Goal: Task Accomplishment & Management: Use online tool/utility

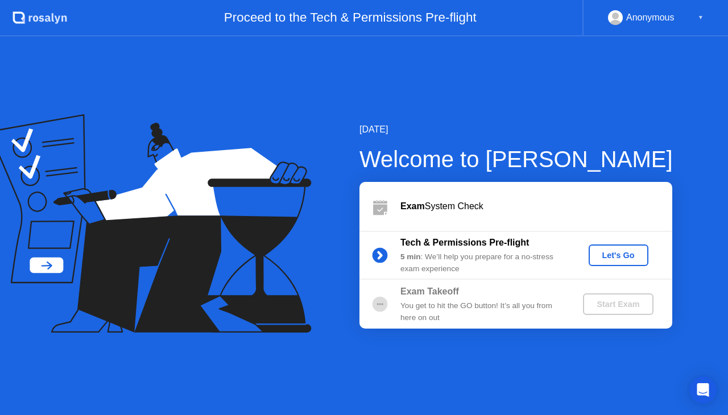
click at [616, 263] on button "Let's Go" at bounding box center [619, 256] width 60 height 22
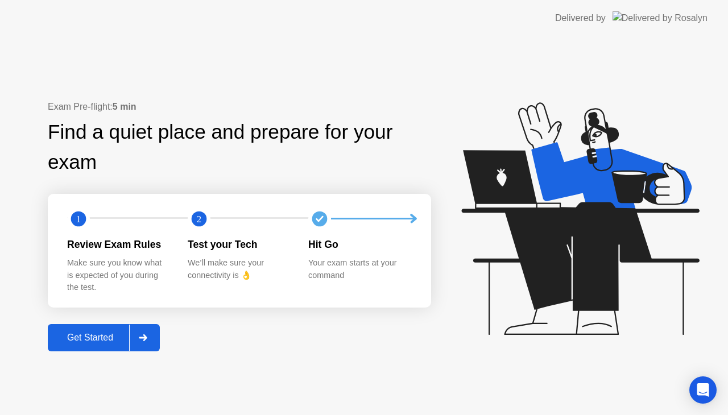
click at [90, 346] on button "Get Started" at bounding box center [104, 337] width 112 height 27
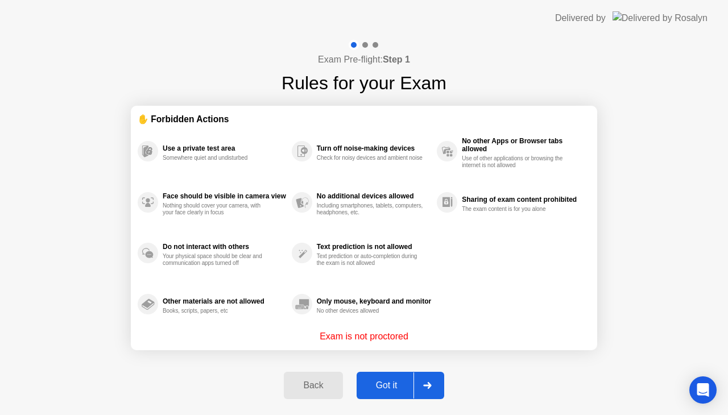
click at [423, 386] on div at bounding box center [426, 385] width 27 height 26
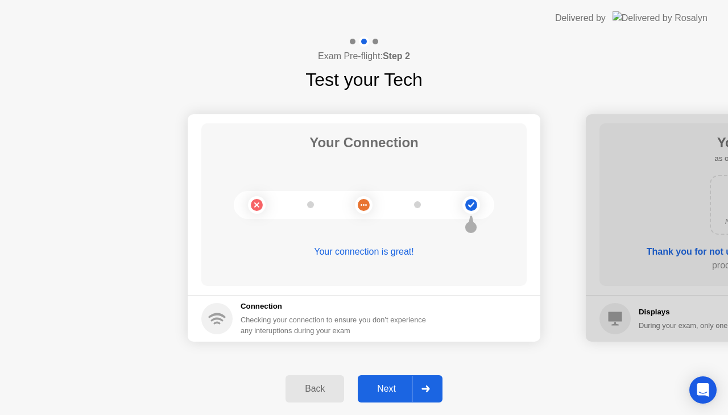
click at [420, 383] on div at bounding box center [425, 389] width 27 height 26
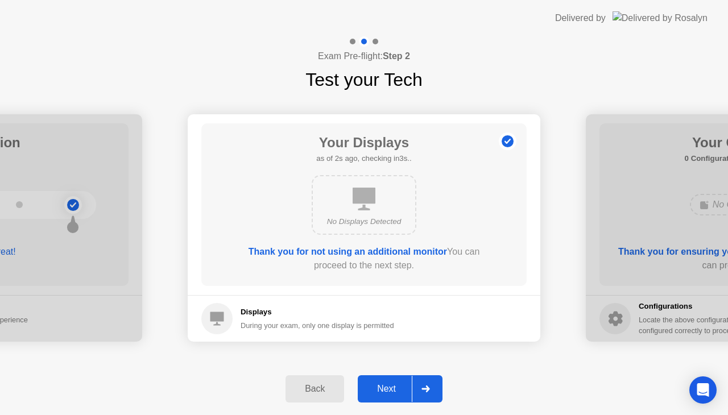
click at [437, 395] on div at bounding box center [425, 389] width 27 height 26
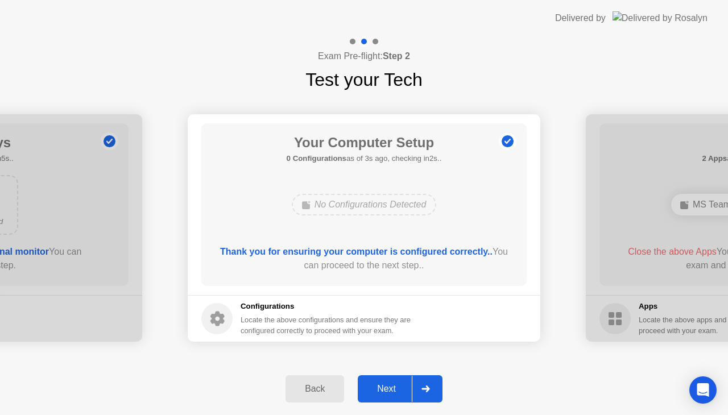
click at [437, 396] on div at bounding box center [425, 389] width 27 height 26
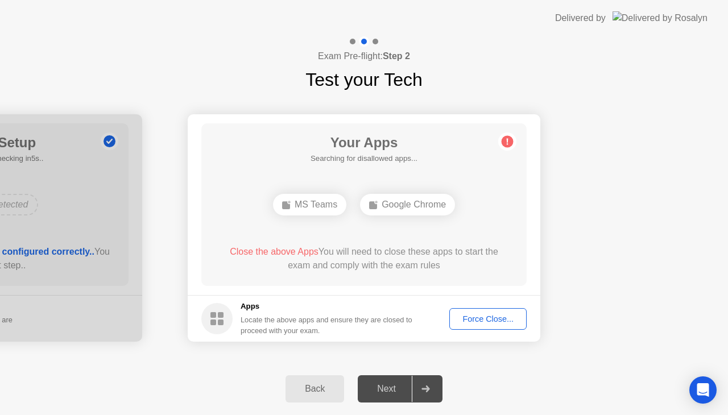
click at [493, 323] on div "Force Close..." at bounding box center [487, 318] width 69 height 9
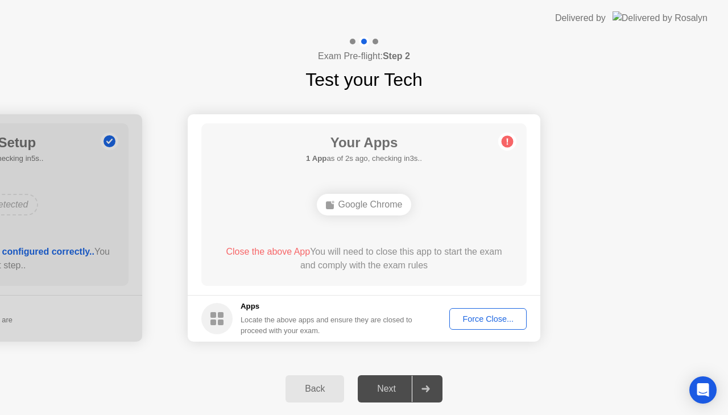
click at [483, 324] on div "Force Close..." at bounding box center [487, 318] width 69 height 9
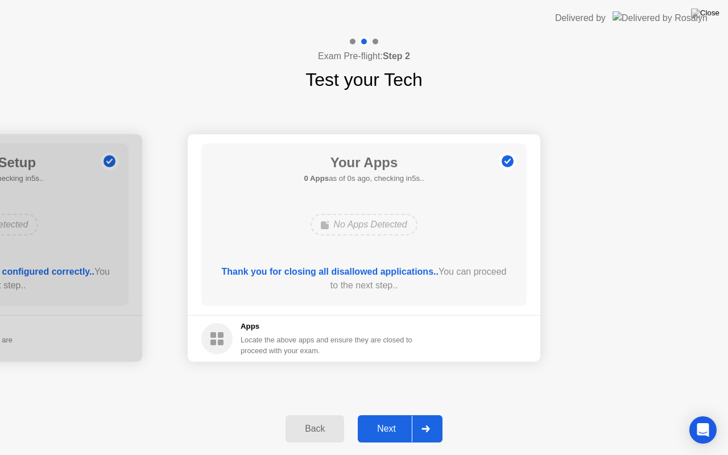
click at [529, 380] on div "Your Connection Your connection is great! Connection Checking your connection t…" at bounding box center [364, 247] width 728 height 309
click at [392, 415] on div "Next" at bounding box center [386, 429] width 51 height 10
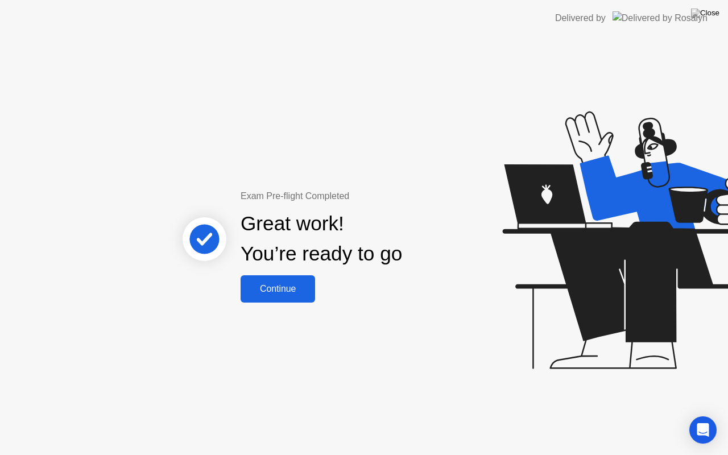
click at [283, 292] on div "Continue" at bounding box center [278, 289] width 68 height 10
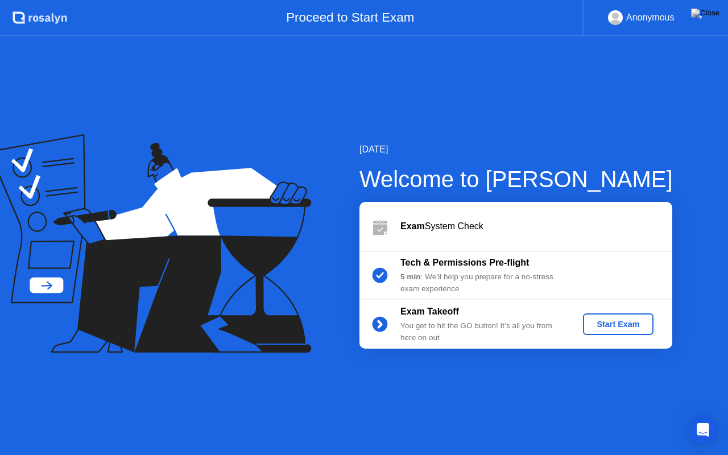
click at [615, 329] on div "Start Exam" at bounding box center [617, 324] width 61 height 9
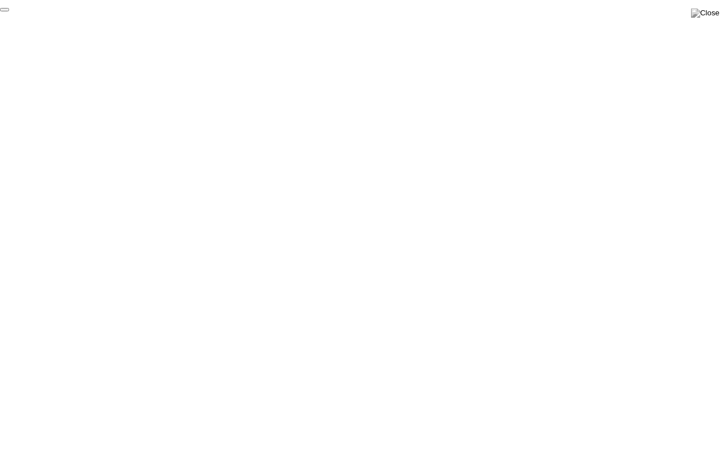
click div "End Proctoring Session"
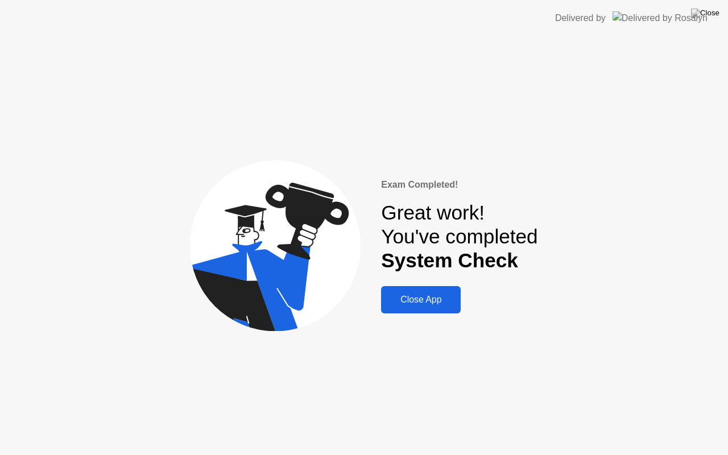
click at [440, 301] on div "Close App" at bounding box center [420, 300] width 73 height 10
